Goal: Information Seeking & Learning: Learn about a topic

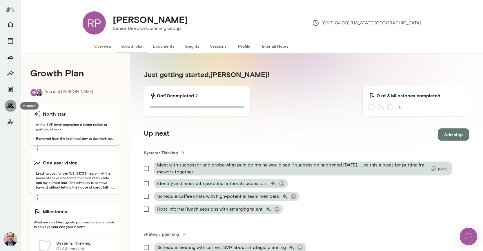
click at [11, 109] on button "Members" at bounding box center [11, 106] width 12 height 12
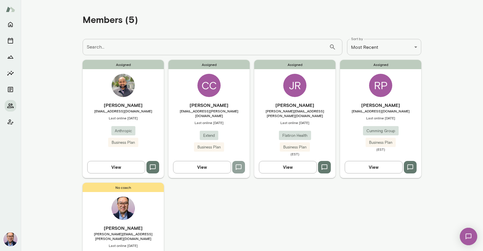
click at [242, 164] on icon "button" at bounding box center [239, 167] width 6 height 6
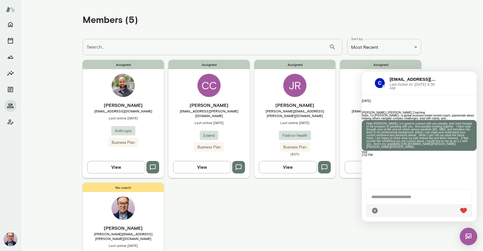
scroll to position [110, 0]
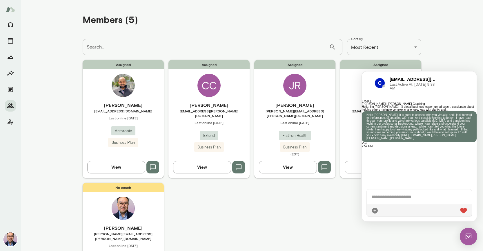
click at [121, 102] on h6 "[PERSON_NAME]" at bounding box center [123, 104] width 81 height 7
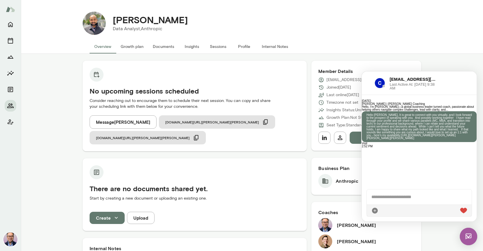
scroll to position [2, 0]
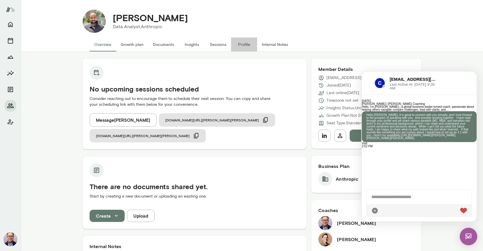
click at [244, 45] on button "Profile" at bounding box center [244, 44] width 26 height 14
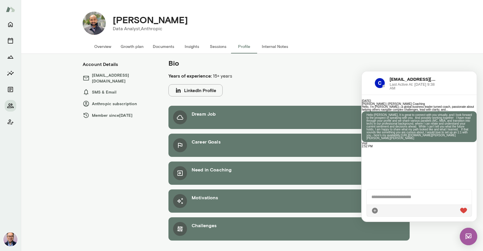
scroll to position [0, 0]
click at [246, 118] on div "Dream Job" at bounding box center [288, 117] width 241 height 23
click at [218, 147] on div "Career Goals" at bounding box center [206, 145] width 29 height 14
drag, startPoint x: 243, startPoint y: 176, endPoint x: 251, endPoint y: 185, distance: 11.9
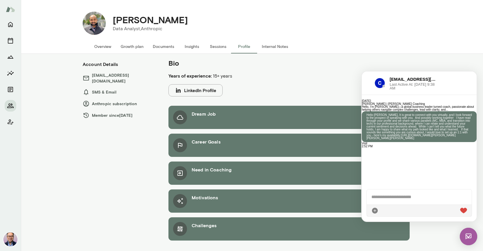
click at [243, 176] on div "Need in Coaching" at bounding box center [288, 172] width 241 height 23
click at [258, 193] on div "Motivations" at bounding box center [288, 200] width 241 height 23
click at [217, 90] on button "LinkedIn Profile" at bounding box center [195, 90] width 54 height 12
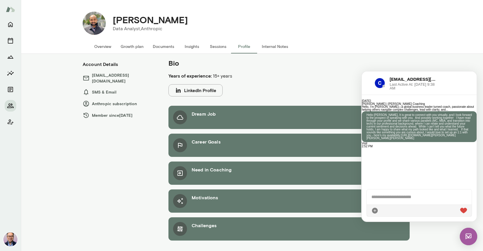
scroll to position [0, 0]
click at [168, 48] on button "Documents" at bounding box center [163, 46] width 31 height 14
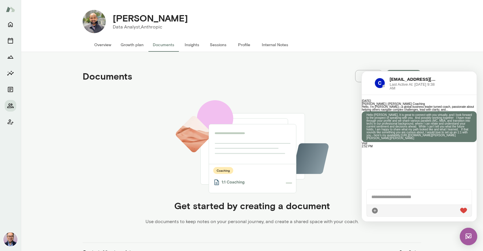
scroll to position [0, 0]
click at [193, 46] on button "Insights" at bounding box center [192, 45] width 26 height 14
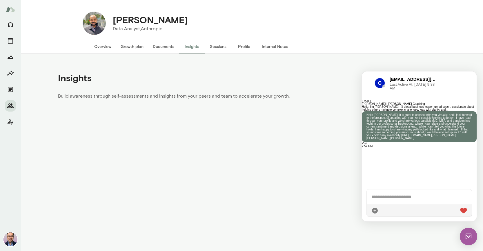
click at [220, 46] on button "Sessions" at bounding box center [218, 46] width 26 height 14
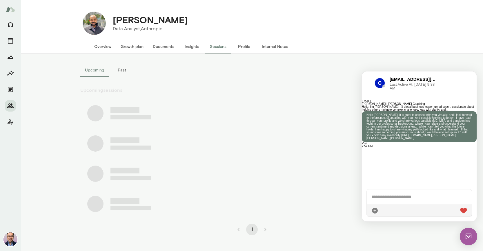
click at [289, 44] on button "Internal Notes" at bounding box center [275, 46] width 36 height 14
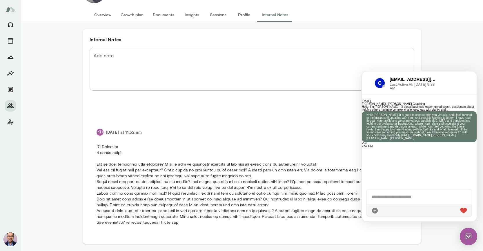
click at [471, 235] on img at bounding box center [468, 235] width 17 height 17
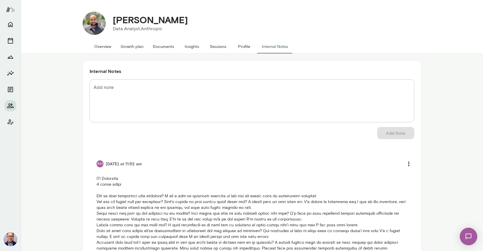
click at [100, 48] on button "Overview" at bounding box center [103, 46] width 26 height 14
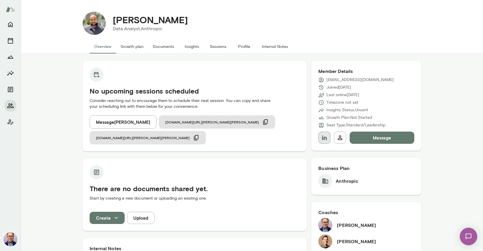
click at [327, 138] on icon "button" at bounding box center [324, 137] width 7 height 7
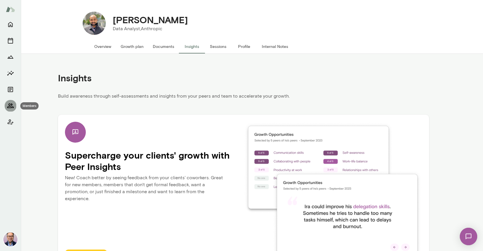
click at [11, 105] on icon "Members" at bounding box center [10, 105] width 7 height 7
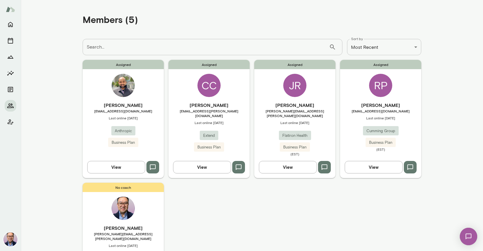
drag, startPoint x: 147, startPoint y: 105, endPoint x: 107, endPoint y: 104, distance: 39.7
click at [98, 103] on h6 "[PERSON_NAME]" at bounding box center [123, 104] width 81 height 7
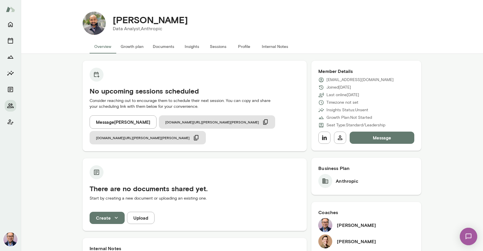
drag, startPoint x: 107, startPoint y: 104, endPoint x: 163, endPoint y: 19, distance: 102.0
click at [163, 19] on main "[PERSON_NAME] Data Analyst, Anthropic Overview Growth plan Documents Insights S…" at bounding box center [252, 125] width 462 height 251
click at [163, 19] on h4 "[PERSON_NAME]" at bounding box center [150, 19] width 75 height 11
copy h4 "[PERSON_NAME]"
click at [470, 237] on img at bounding box center [469, 236] width 24 height 24
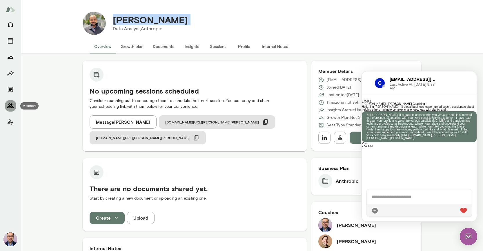
click at [12, 105] on icon "Members" at bounding box center [10, 105] width 7 height 7
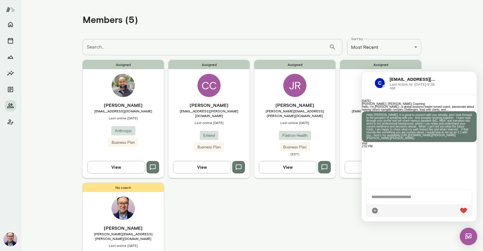
click at [328, 163] on button "button" at bounding box center [324, 167] width 13 height 12
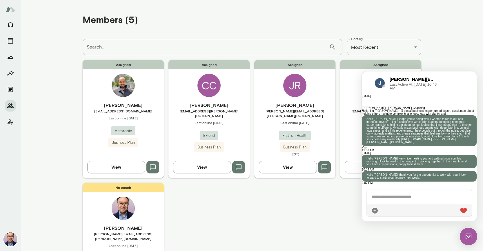
scroll to position [151, 0]
drag, startPoint x: 423, startPoint y: 152, endPoint x: 411, endPoint y: 129, distance: 25.7
click at [411, 129] on p "Hello [PERSON_NAME], Hope you’re doing well. I wanted to reach out and introduc…" at bounding box center [420, 130] width 106 height 26
copy p "If that sounds like something you’re curious about, would love to connect for a…"
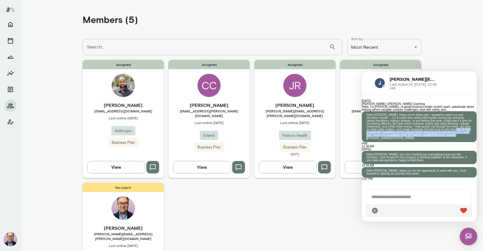
scroll to position [0, 0]
drag, startPoint x: 562, startPoint y: 371, endPoint x: 468, endPoint y: 235, distance: 164.6
click at [469, 235] on img at bounding box center [468, 235] width 17 height 17
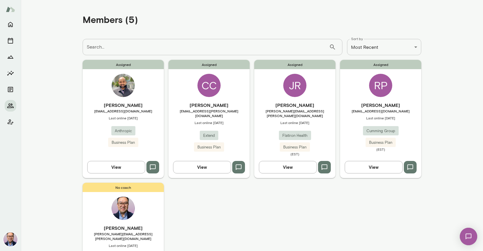
scroll to position [0, 0]
click at [240, 164] on icon "button" at bounding box center [238, 167] width 7 height 7
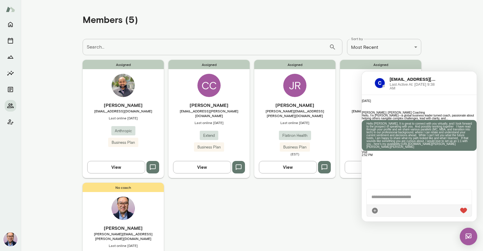
scroll to position [106, 0]
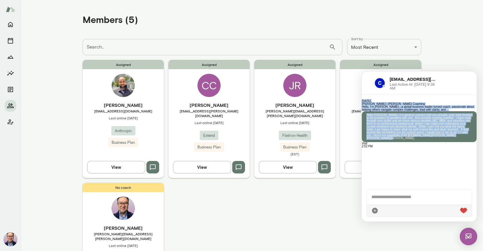
drag, startPoint x: 428, startPoint y: 180, endPoint x: 400, endPoint y: 101, distance: 84.8
click at [394, 95] on div "[DATE] [PERSON_NAME] | [PERSON_NAME] Coaching Hello, I’m [PERSON_NAME]—a global…" at bounding box center [419, 139] width 115 height 89
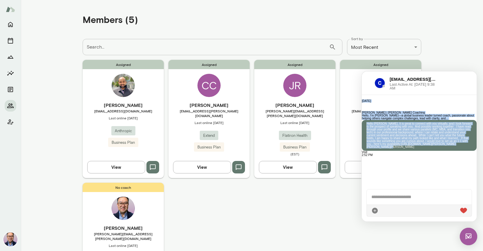
scroll to position [81, 0]
copy div "[DATE] [PERSON_NAME] | [PERSON_NAME] Coaching Hello, I’m [PERSON_NAME]—a global…"
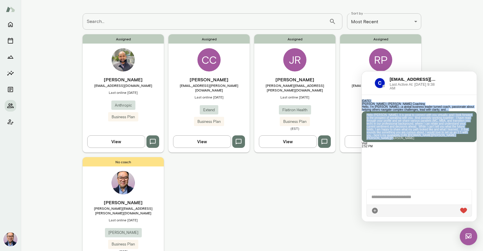
scroll to position [25, 0]
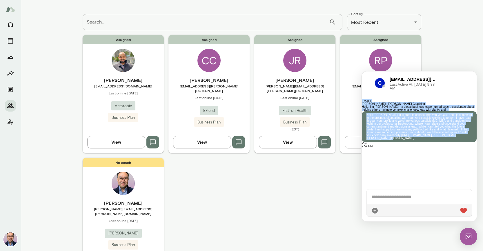
drag, startPoint x: 38, startPoint y: 88, endPoint x: 131, endPoint y: 82, distance: 93.8
click at [134, 88] on span "[EMAIL_ADDRESS][DOMAIN_NAME]" at bounding box center [123, 86] width 81 height 5
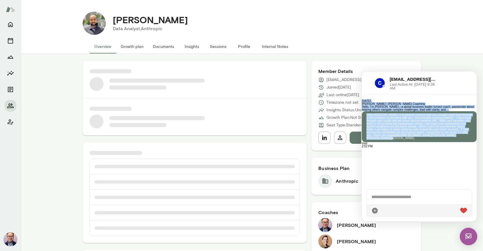
click at [466, 234] on img at bounding box center [468, 235] width 17 height 17
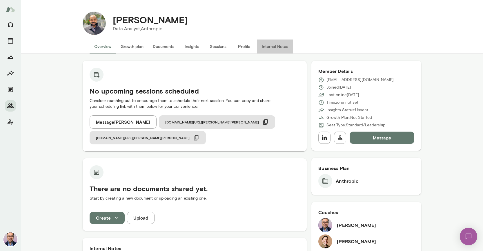
click at [266, 46] on button "Internal Notes" at bounding box center [275, 46] width 36 height 14
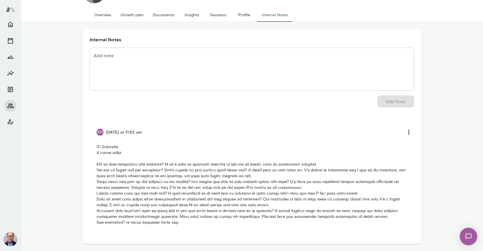
scroll to position [54, 0]
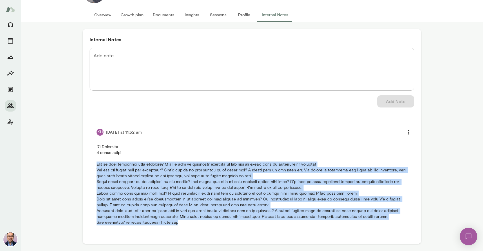
drag, startPoint x: 200, startPoint y: 201, endPoint x: 81, endPoint y: 145, distance: 131.1
click at [77, 143] on div "Internal Notes Add note * Add note Add Note KH [DATE] at 11:52 am" at bounding box center [252, 136] width 462 height 229
copy p "What is your experience with coaching? I did a bit of executive coaching in the…"
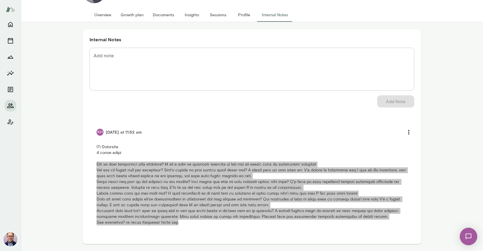
scroll to position [53, 0]
click at [466, 235] on img at bounding box center [469, 236] width 24 height 24
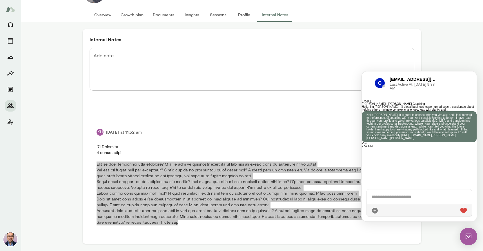
scroll to position [0, 0]
click at [465, 239] on img at bounding box center [468, 235] width 17 height 17
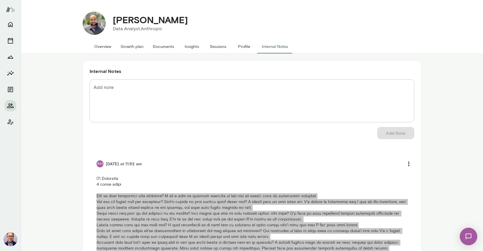
scroll to position [0, 0]
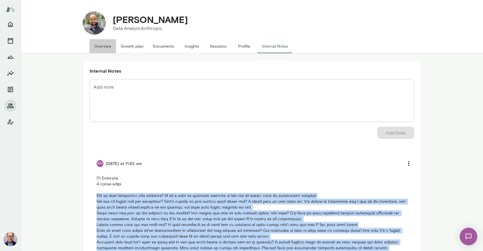
click at [107, 46] on button "Overview" at bounding box center [103, 46] width 26 height 14
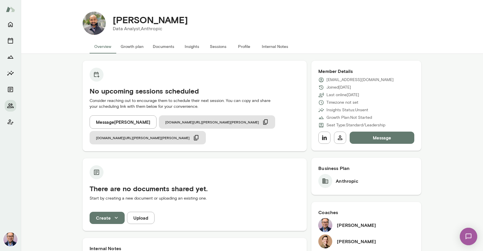
scroll to position [0, 0]
click at [151, 122] on button "Message [PERSON_NAME]" at bounding box center [123, 121] width 67 height 13
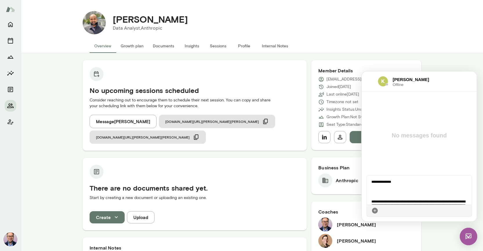
scroll to position [0, 0]
click at [409, 193] on p at bounding box center [419, 192] width 96 height 4
click at [414, 195] on div "**********" at bounding box center [419, 189] width 105 height 29
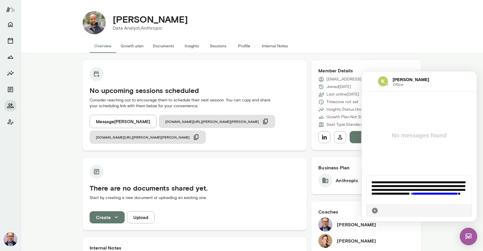
scroll to position [45, 0]
click at [371, 197] on div "**********" at bounding box center [419, 189] width 105 height 29
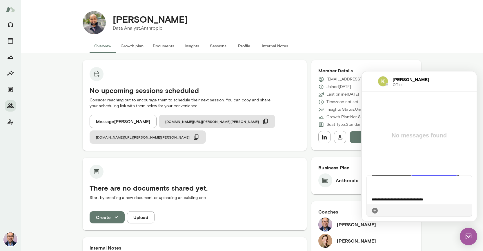
scroll to position [59, 0]
click at [377, 193] on p at bounding box center [419, 191] width 96 height 4
click at [376, 189] on div "**********" at bounding box center [419, 189] width 105 height 29
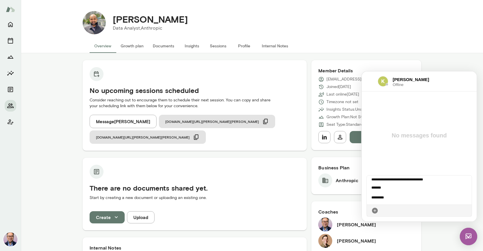
click at [371, 193] on div "**********" at bounding box center [419, 189] width 105 height 29
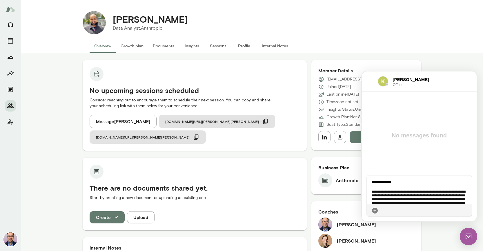
scroll to position [0, 0]
click at [467, 210] on icon at bounding box center [467, 210] width 0 height 0
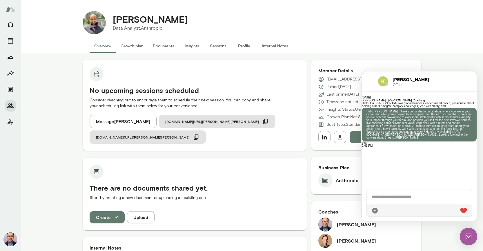
click at [468, 233] on img at bounding box center [468, 235] width 17 height 17
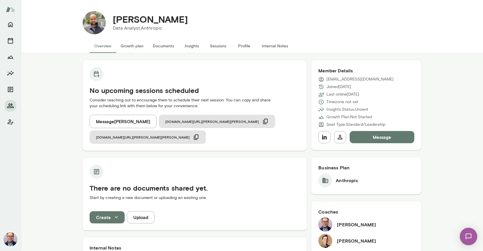
click at [471, 237] on img at bounding box center [469, 236] width 24 height 24
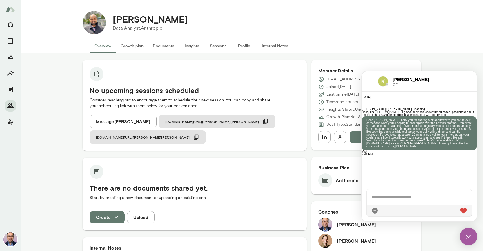
click at [367, 153] on link "Visit" at bounding box center [365, 151] width 6 height 3
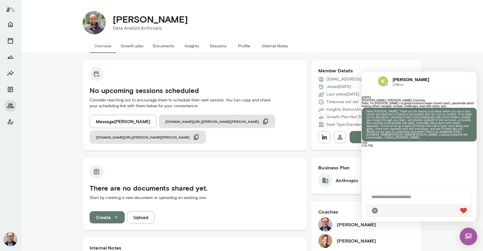
click at [132, 64] on div "No upcoming sessions scheduled Consider reaching out to encourage them to sched…" at bounding box center [195, 105] width 224 height 90
click at [126, 47] on button "Growth plan" at bounding box center [132, 46] width 32 height 14
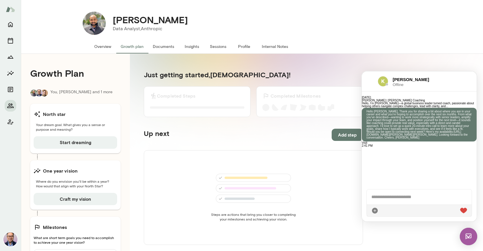
click at [112, 48] on button "Overview" at bounding box center [103, 46] width 26 height 14
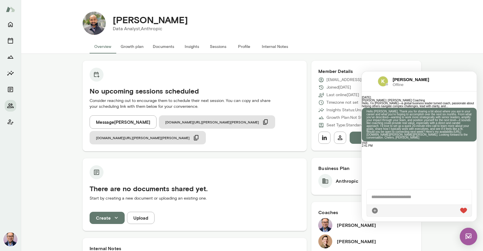
click at [130, 48] on button "Growth plan" at bounding box center [132, 46] width 32 height 14
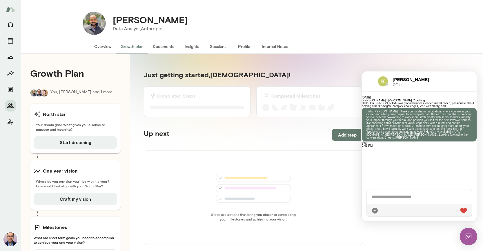
click at [158, 48] on button "Documents" at bounding box center [163, 46] width 31 height 14
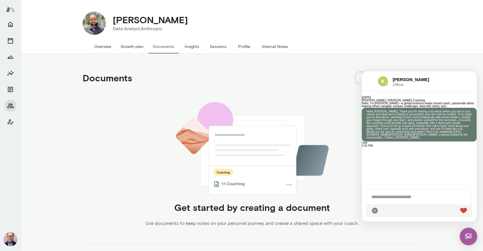
scroll to position [0, 0]
